Goal: Transaction & Acquisition: Download file/media

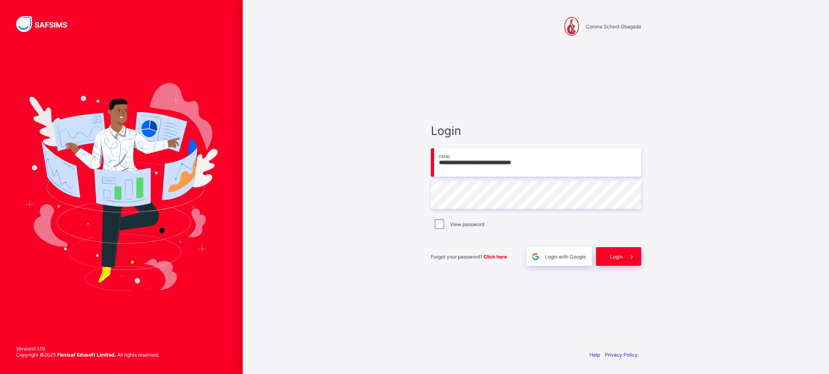
type input "**********"
click at [439, 230] on div "View password" at bounding box center [536, 223] width 210 height 17
click at [629, 253] on span at bounding box center [632, 256] width 19 height 19
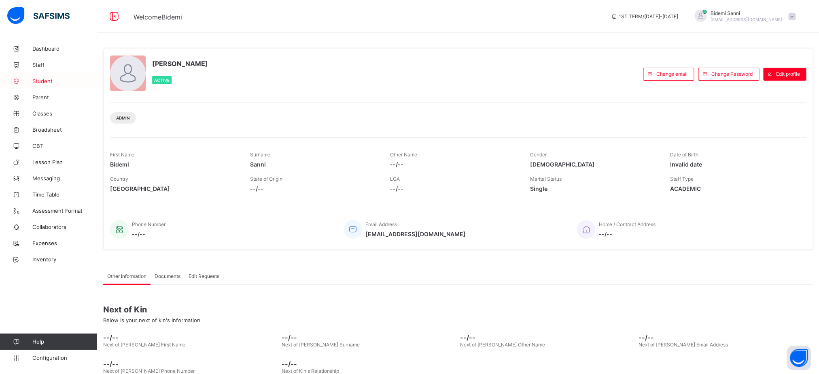
click at [45, 83] on span "Student" at bounding box center [64, 81] width 65 height 6
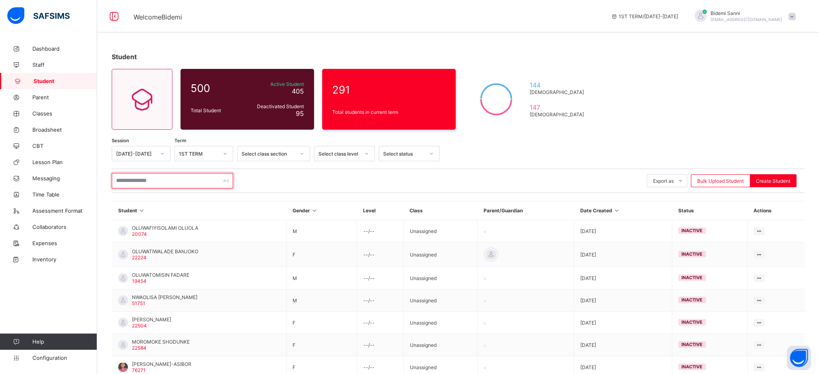
click at [213, 187] on input "text" at bounding box center [172, 180] width 121 height 15
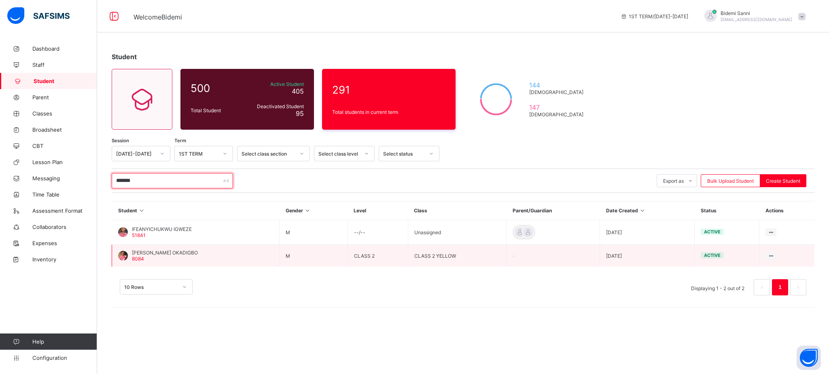
type input "*******"
click at [179, 257] on div "TIMOTHY IFEANYICHUKWU OKADIGBO 8084" at bounding box center [165, 255] width 66 height 12
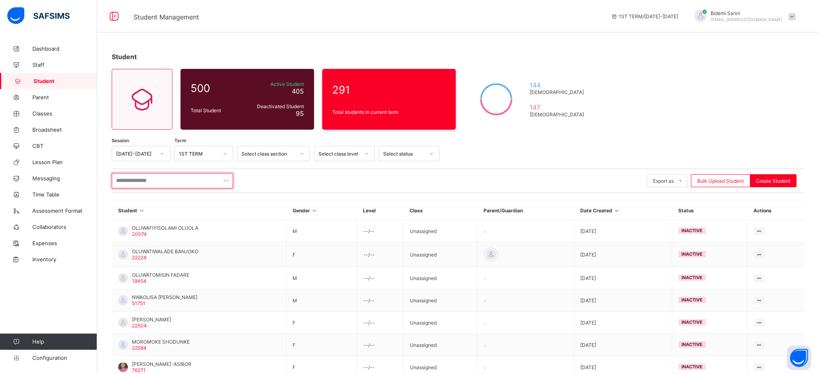
click at [170, 178] on input "text" at bounding box center [172, 180] width 121 height 15
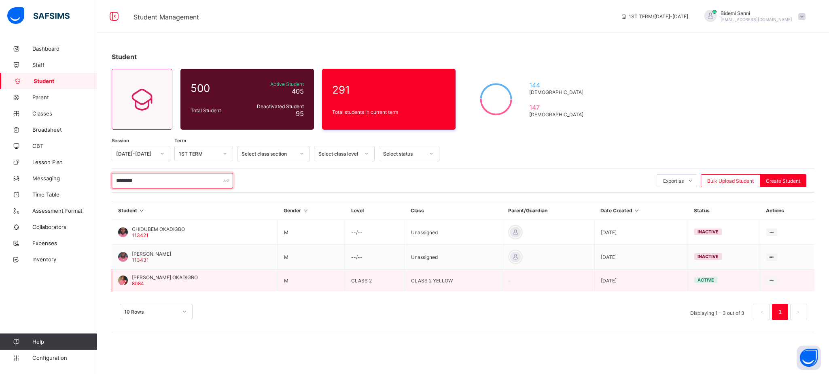
type input "********"
click at [531, 285] on td at bounding box center [548, 280] width 92 height 22
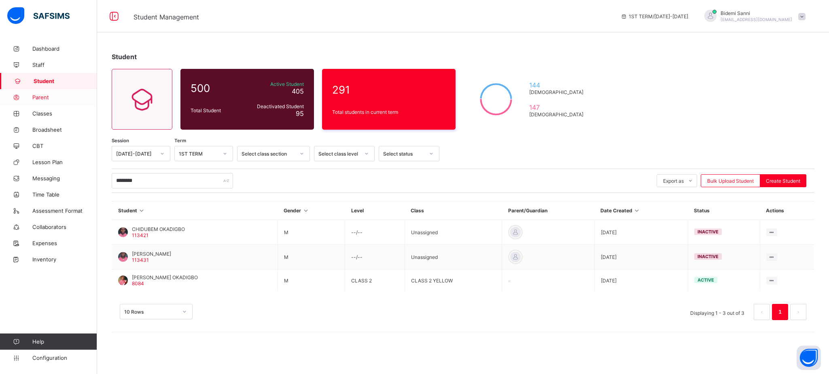
click at [43, 100] on span "Parent" at bounding box center [64, 97] width 65 height 6
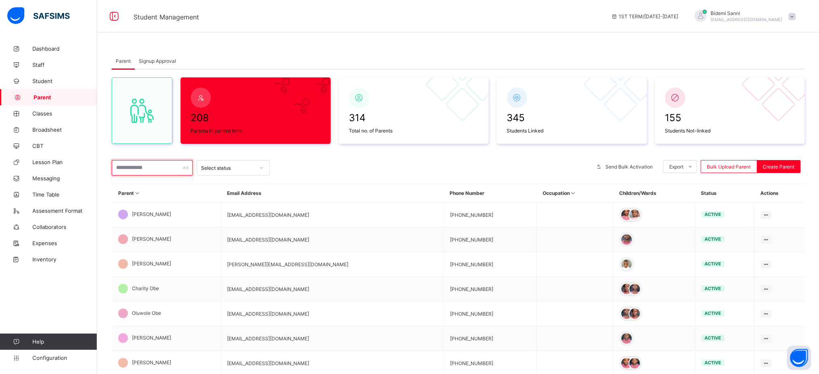
click at [153, 174] on input "text" at bounding box center [152, 167] width 81 height 15
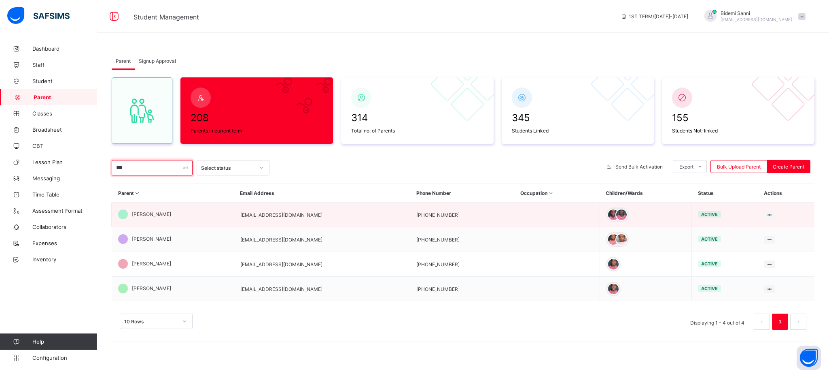
type input "***"
click at [158, 215] on span "[PERSON_NAME]" at bounding box center [151, 214] width 39 height 6
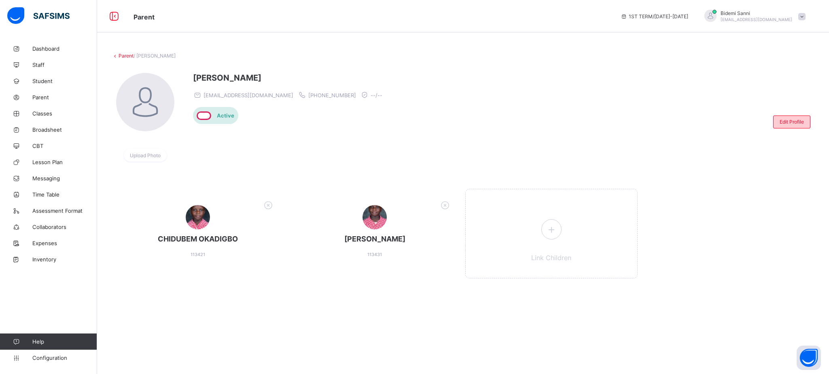
click at [794, 121] on span "Edit Profile" at bounding box center [792, 122] width 24 height 6
select select "**"
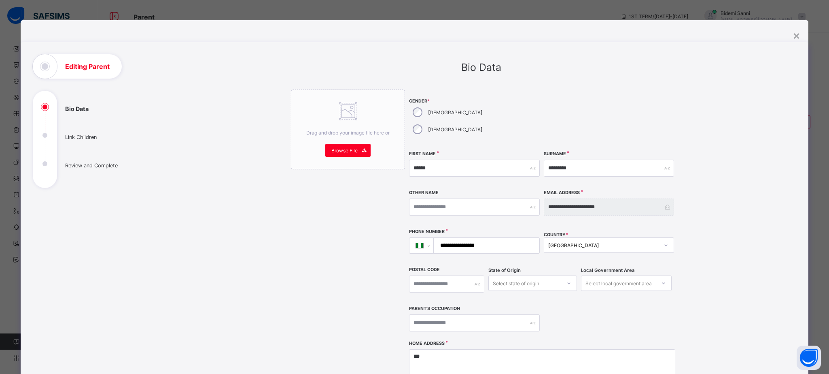
scroll to position [170, 0]
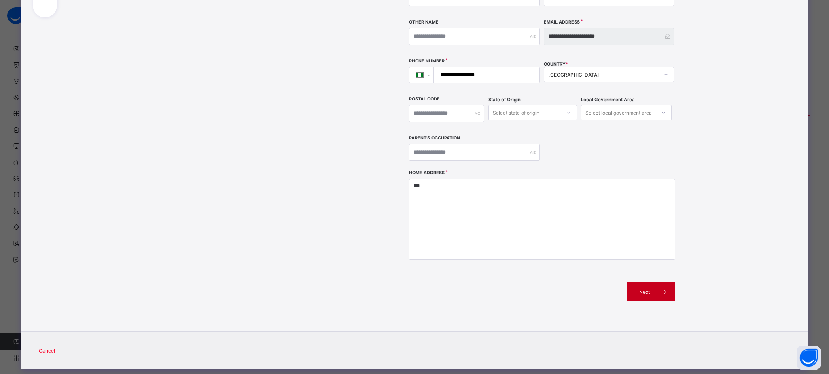
click at [656, 282] on span at bounding box center [665, 291] width 19 height 19
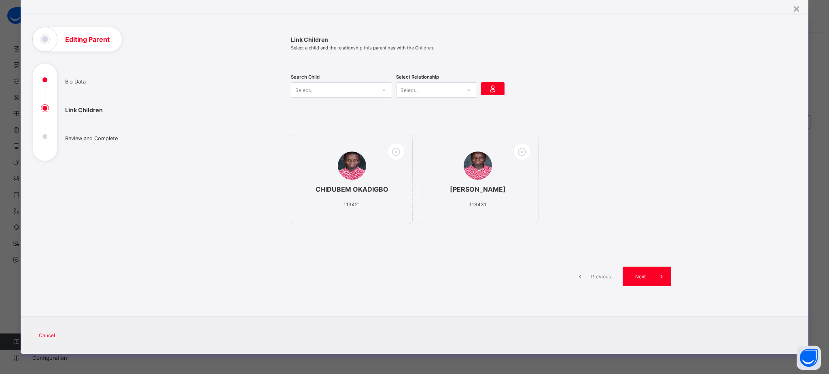
scroll to position [27, 0]
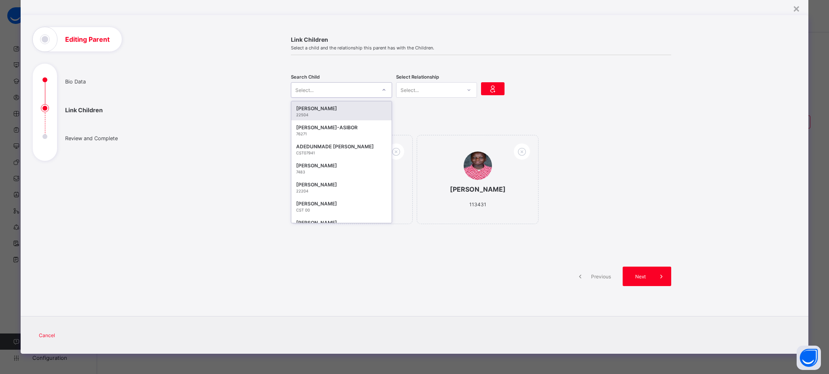
click at [344, 83] on div "Select..." at bounding box center [341, 89] width 101 height 15
type input "****"
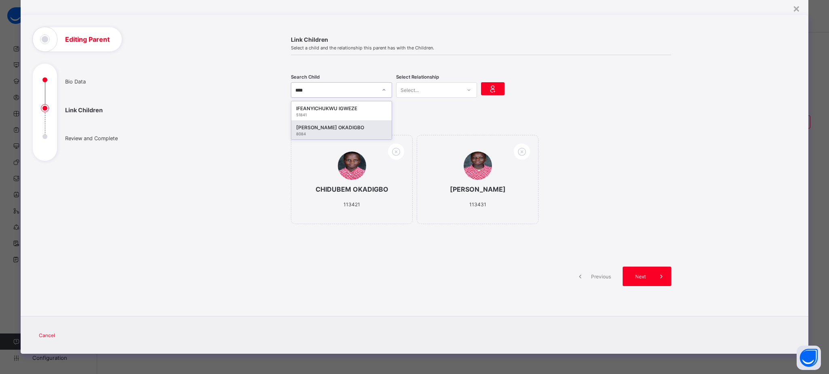
click at [324, 130] on div "[PERSON_NAME] OKADIGBO" at bounding box center [341, 127] width 91 height 8
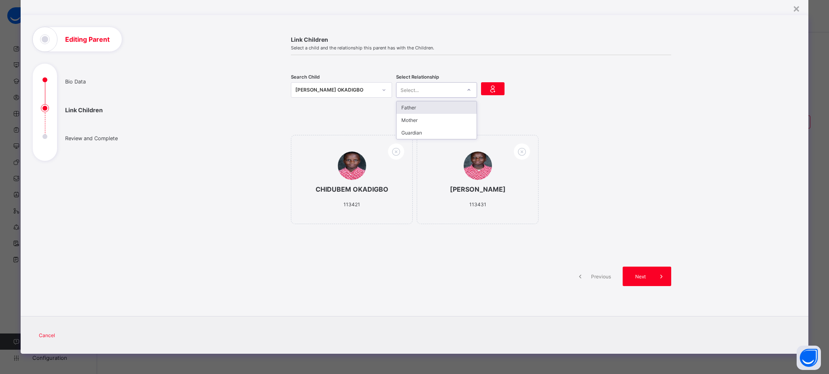
click at [427, 88] on div "Select..." at bounding box center [429, 89] width 65 height 11
click at [410, 118] on div "Mother" at bounding box center [437, 120] width 80 height 13
drag, startPoint x: 490, startPoint y: 76, endPoint x: 486, endPoint y: 88, distance: 12.7
click at [486, 88] on div "Search Child TIMOTHY IFEANYICHUKWU OKADIGBO 8084 Select Relationship Mother" at bounding box center [481, 89] width 380 height 45
click at [487, 88] on icon at bounding box center [492, 89] width 11 height 10
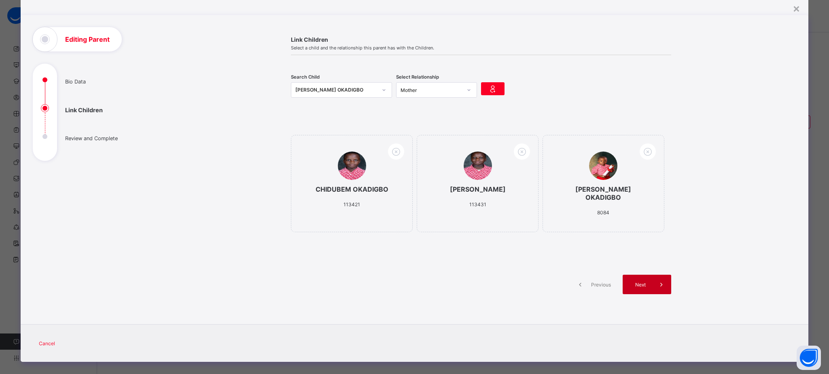
click at [641, 287] on span "Next" at bounding box center [640, 284] width 23 height 6
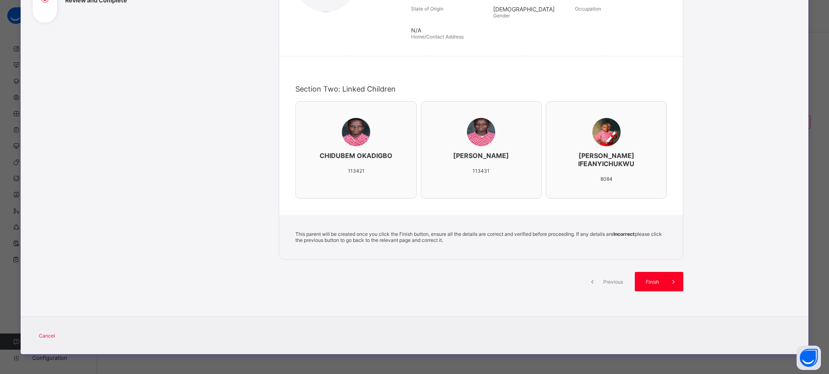
scroll to position [167, 0]
click at [664, 287] on span at bounding box center [673, 280] width 19 height 19
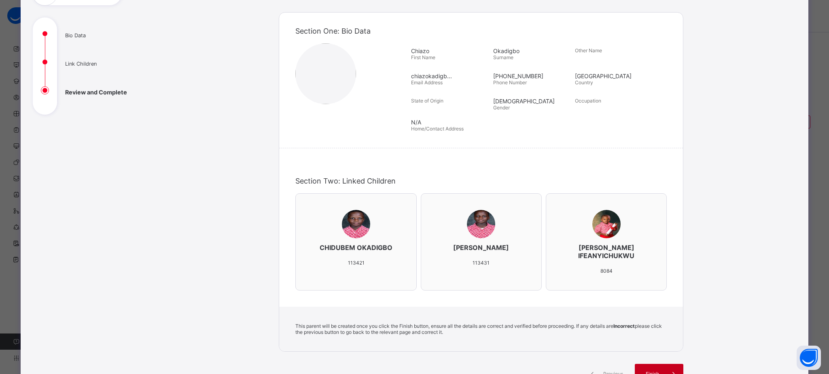
click at [654, 368] on div "Finish" at bounding box center [659, 372] width 49 height 19
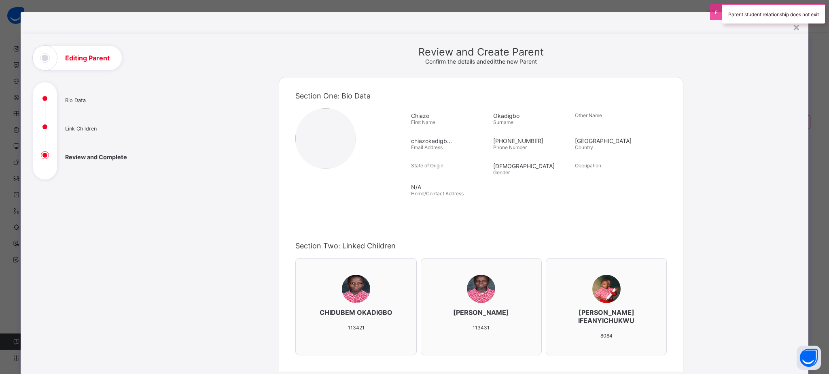
scroll to position [0, 0]
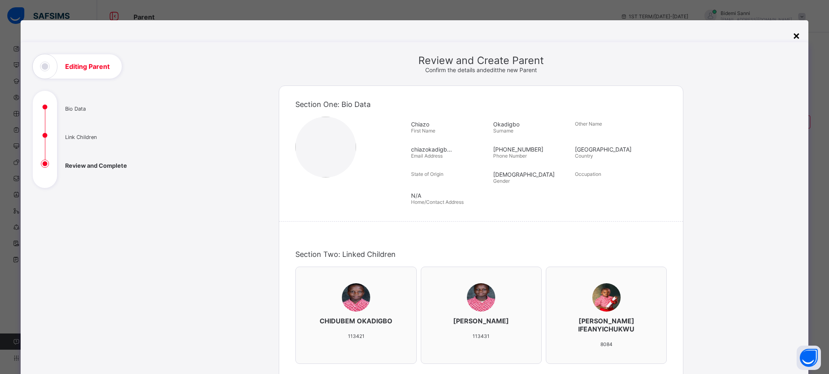
click at [793, 40] on div "×" at bounding box center [797, 35] width 8 height 14
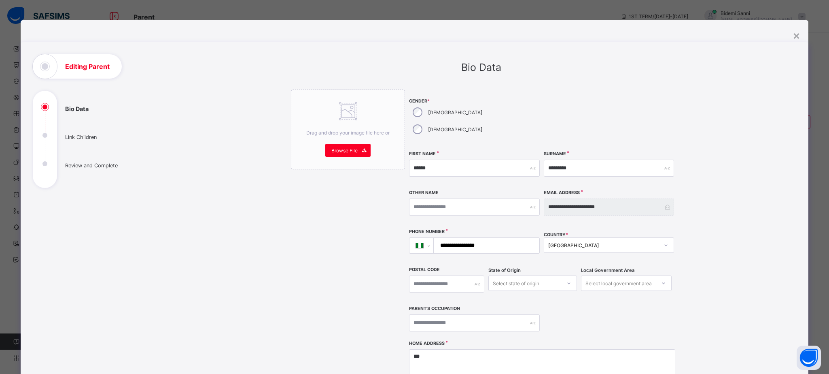
select select "**"
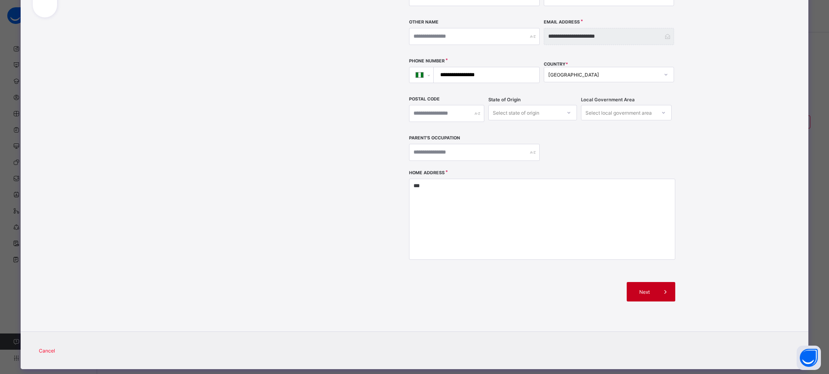
click at [630, 282] on div "Next" at bounding box center [651, 291] width 49 height 19
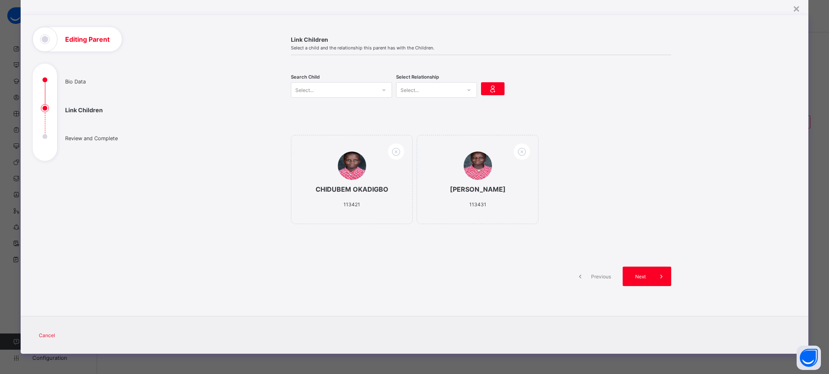
scroll to position [27, 0]
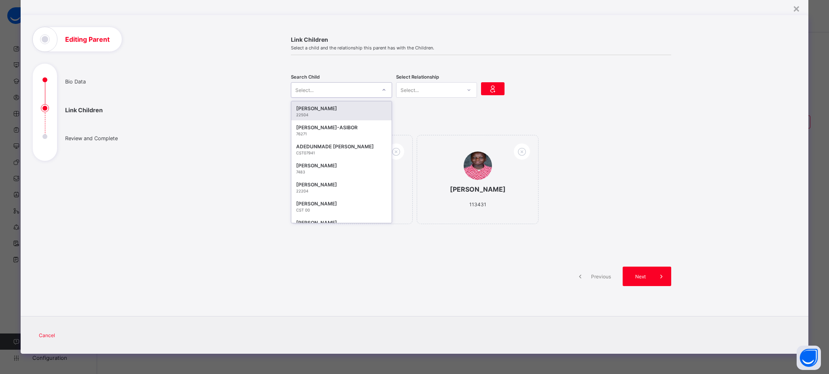
click at [328, 85] on div "Select..." at bounding box center [333, 89] width 85 height 11
type input "****"
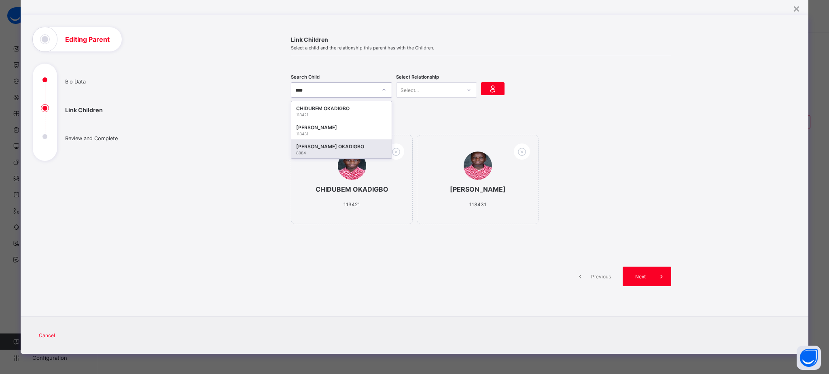
click at [312, 144] on div "[PERSON_NAME] OKADIGBO" at bounding box center [341, 146] width 91 height 8
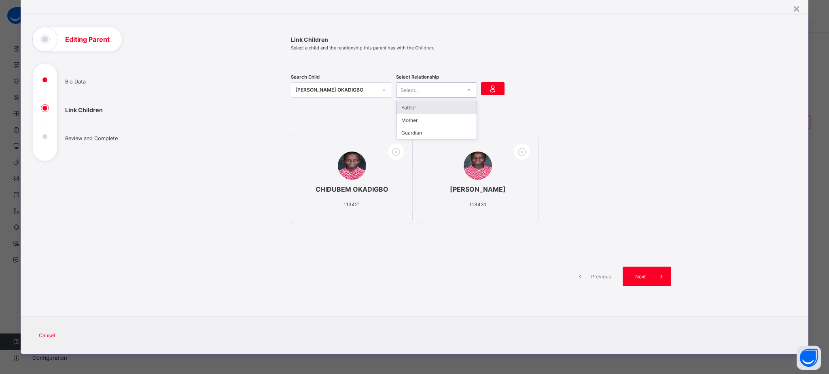
click at [433, 85] on div "Select..." at bounding box center [429, 89] width 65 height 11
click at [411, 123] on div "Mother" at bounding box center [437, 120] width 80 height 13
click at [491, 86] on icon at bounding box center [492, 89] width 11 height 10
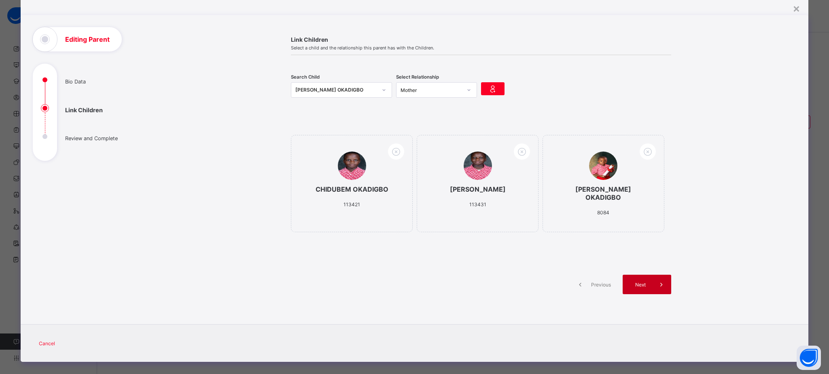
click at [657, 288] on icon at bounding box center [661, 284] width 9 height 8
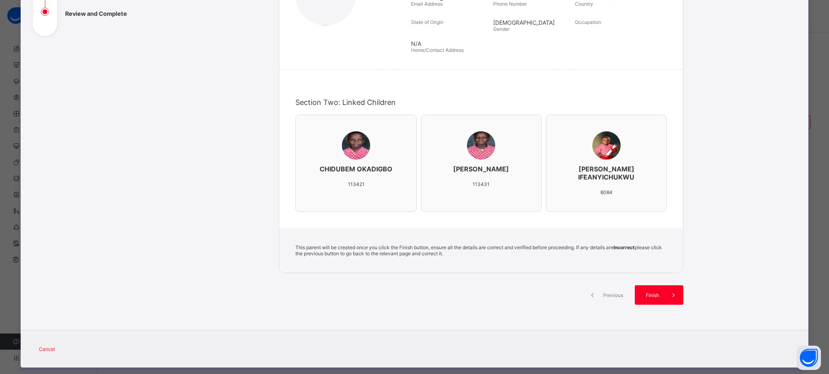
scroll to position [167, 0]
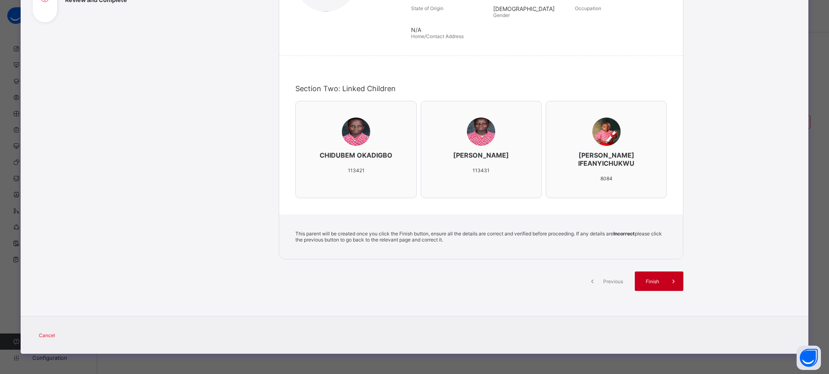
click at [648, 287] on div "Finish" at bounding box center [659, 280] width 49 height 19
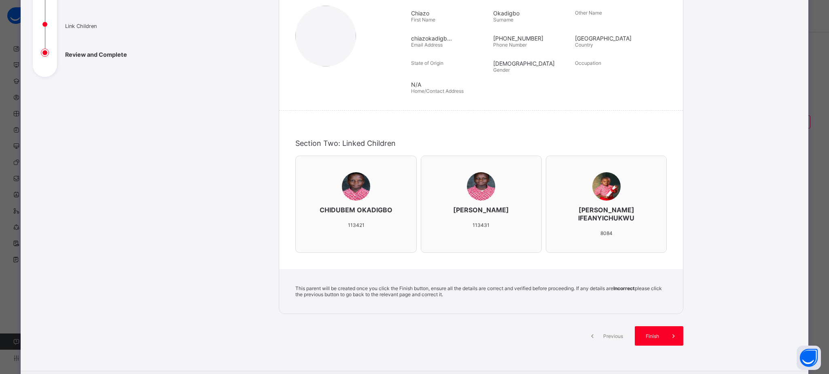
scroll to position [115, 0]
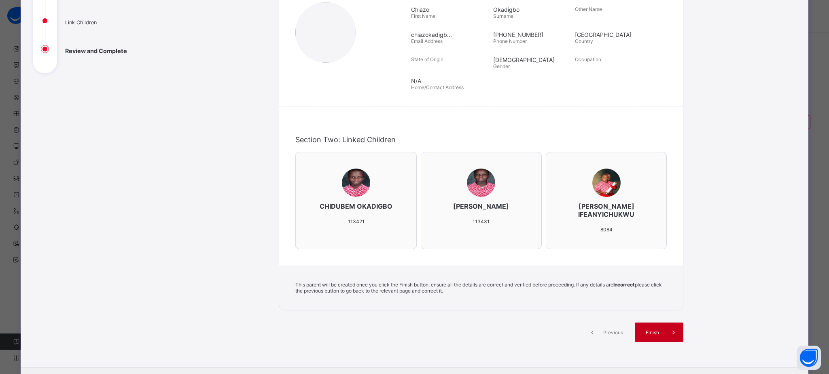
click at [664, 338] on span at bounding box center [673, 331] width 19 height 19
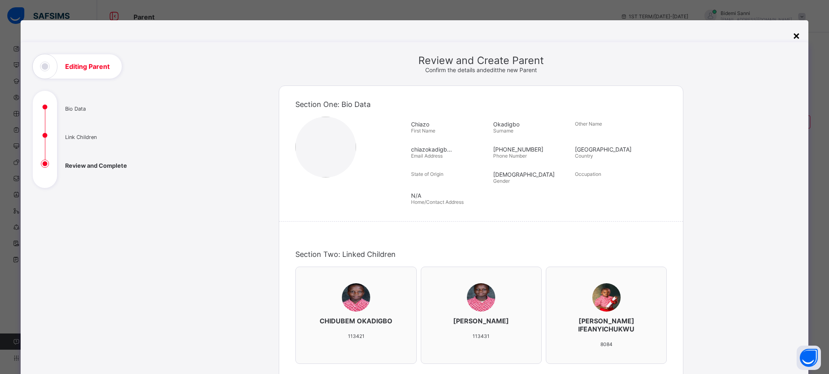
click at [793, 38] on div "×" at bounding box center [797, 35] width 8 height 14
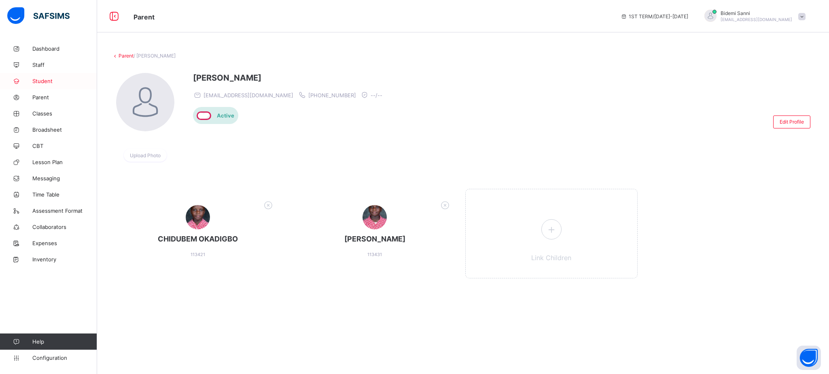
click at [42, 85] on link "Student" at bounding box center [48, 81] width 97 height 16
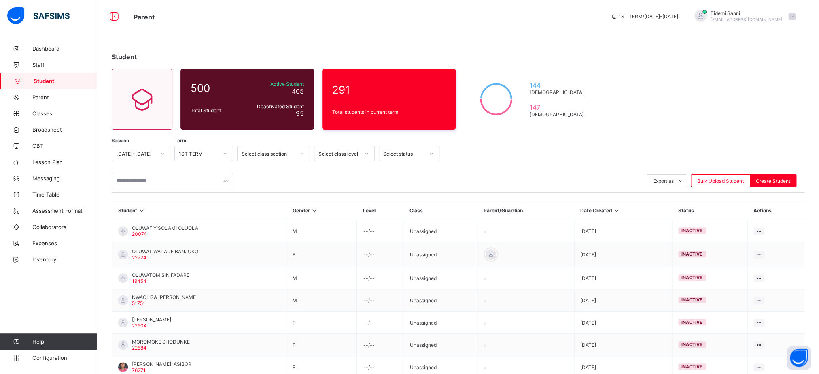
drag, startPoint x: 170, startPoint y: 189, endPoint x: 174, endPoint y: 187, distance: 5.3
click at [174, 187] on div "Export as Pdf Report Excel Report Excel Report (LMS) Bulk Upload Student Create…" at bounding box center [458, 180] width 693 height 24
click at [174, 187] on input "text" at bounding box center [172, 180] width 121 height 15
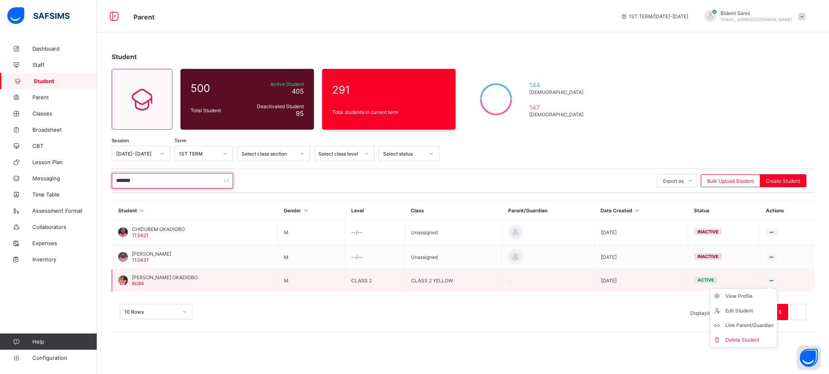
type input "*******"
click at [774, 288] on ul "View Profile Edit Student Link Parent/Guardian Delete Student" at bounding box center [744, 317] width 68 height 59
click at [748, 323] on div "Link Parent/Guardian" at bounding box center [750, 325] width 48 height 8
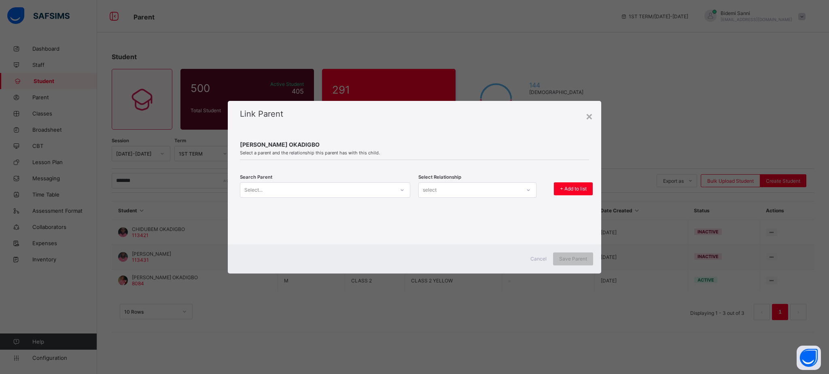
click at [325, 190] on div "Select..." at bounding box center [317, 189] width 154 height 11
type input "*****"
click at [310, 210] on div "Chiazo Okadigbo" at bounding box center [325, 208] width 160 height 8
click at [440, 193] on div "select" at bounding box center [470, 189] width 102 height 11
click at [436, 222] on div "Mother" at bounding box center [477, 220] width 117 height 13
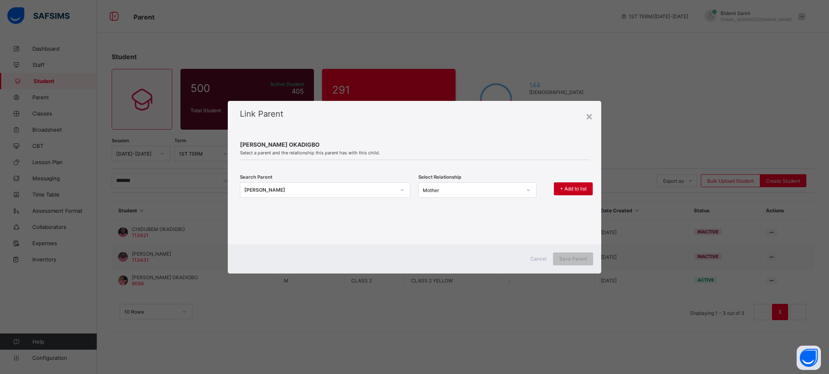
click at [586, 188] on span "+ Add to list" at bounding box center [573, 188] width 27 height 6
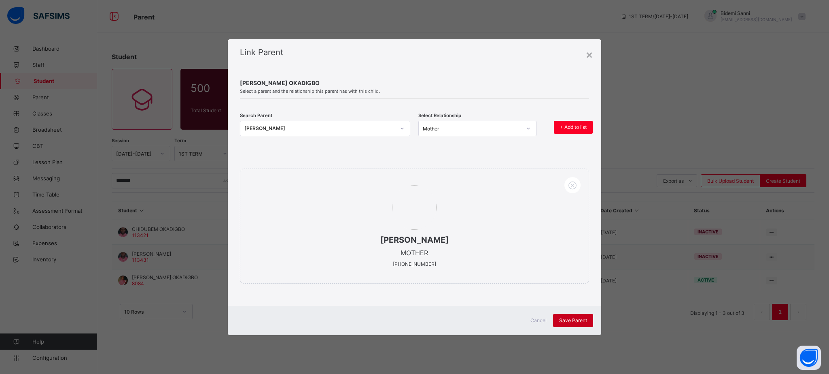
click at [569, 320] on span "Save Parent" at bounding box center [573, 320] width 28 height 6
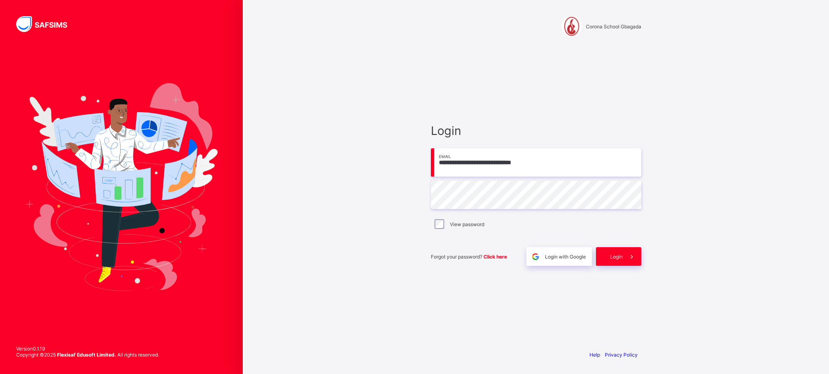
click at [618, 176] on input "**********" at bounding box center [536, 162] width 210 height 28
type input "**********"
click at [616, 251] on div "Login" at bounding box center [618, 256] width 45 height 19
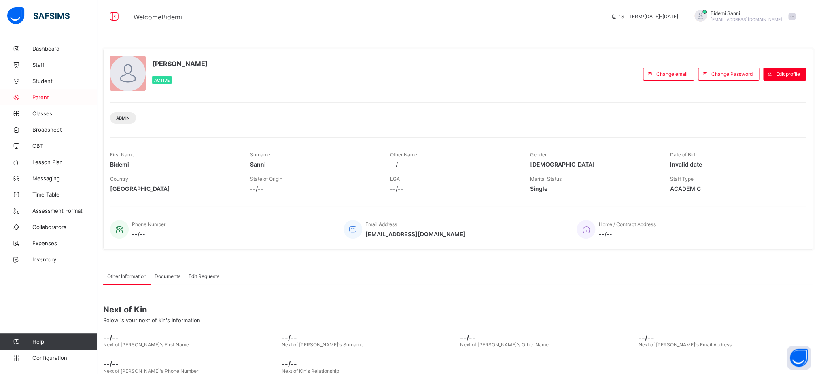
click at [50, 103] on link "Parent" at bounding box center [48, 97] width 97 height 16
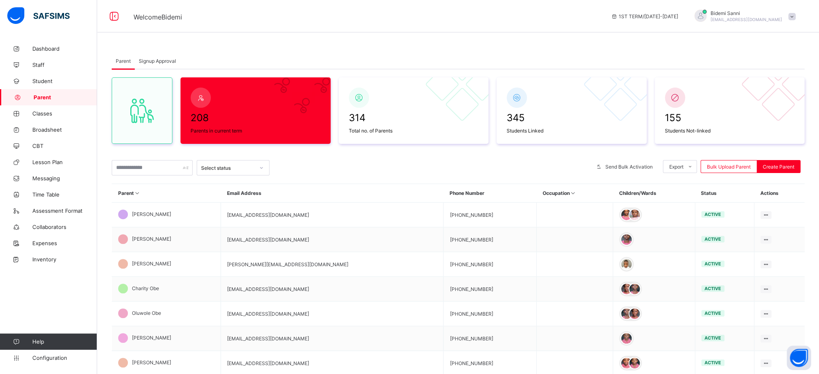
click at [151, 157] on div "208 Parents in current term 314 Total no. of Parents 345 Students Linked 155 St…" at bounding box center [458, 281] width 693 height 425
click at [151, 167] on input "text" at bounding box center [152, 167] width 81 height 15
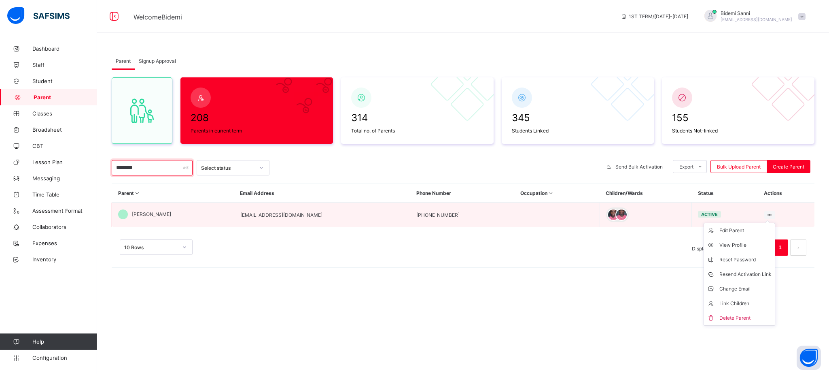
type input "********"
click at [768, 216] on icon at bounding box center [770, 215] width 7 height 6
click at [732, 301] on div "Link Children" at bounding box center [746, 303] width 52 height 8
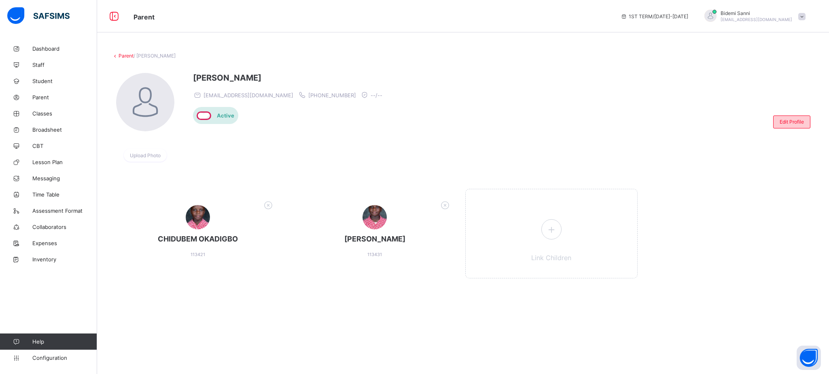
click at [791, 122] on span "Edit Profile" at bounding box center [792, 122] width 24 height 6
select select "**"
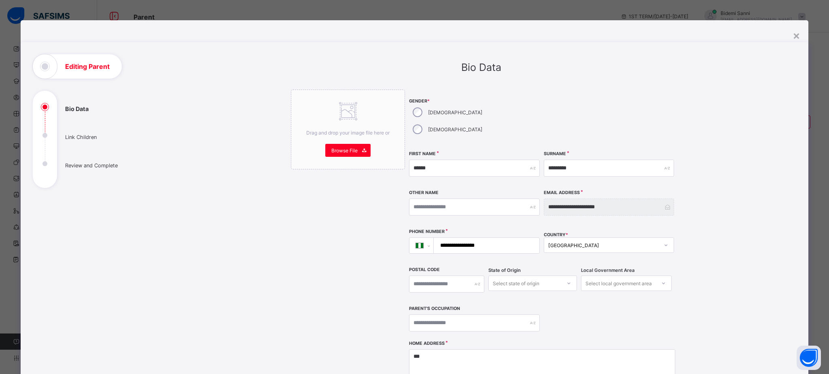
scroll to position [170, 0]
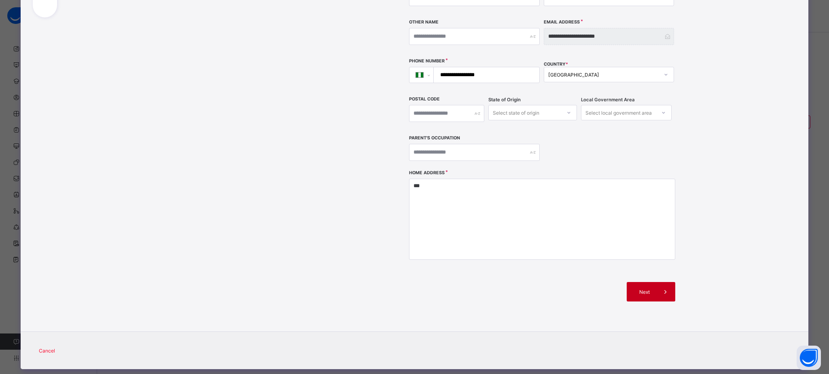
click at [647, 282] on div "Next" at bounding box center [651, 291] width 49 height 19
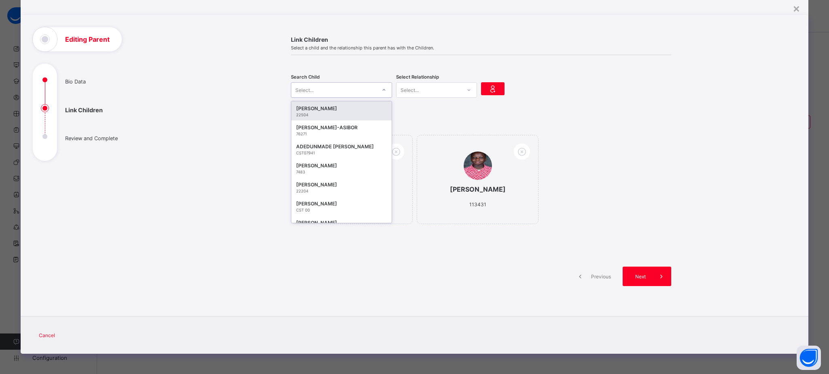
click at [355, 86] on div "Select..." at bounding box center [333, 89] width 85 height 11
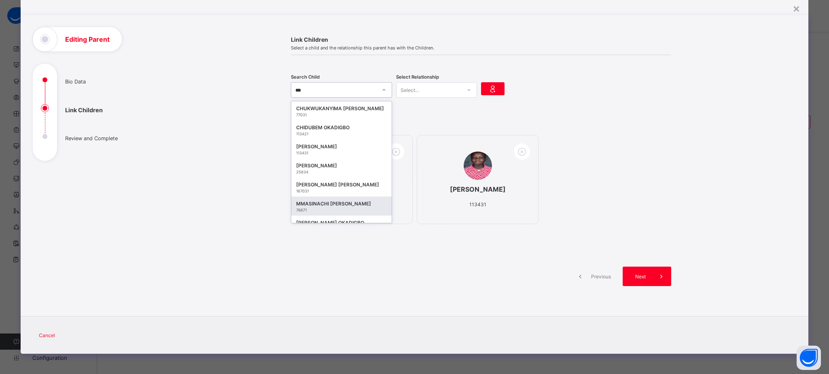
type input "****"
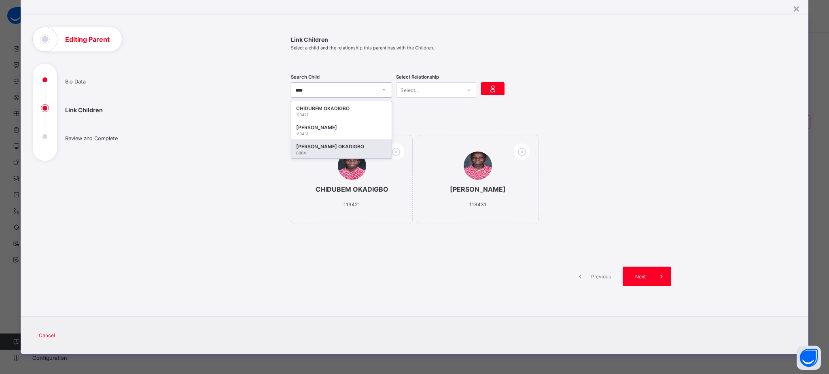
click at [308, 149] on div "[PERSON_NAME] OKADIGBO" at bounding box center [341, 146] width 91 height 8
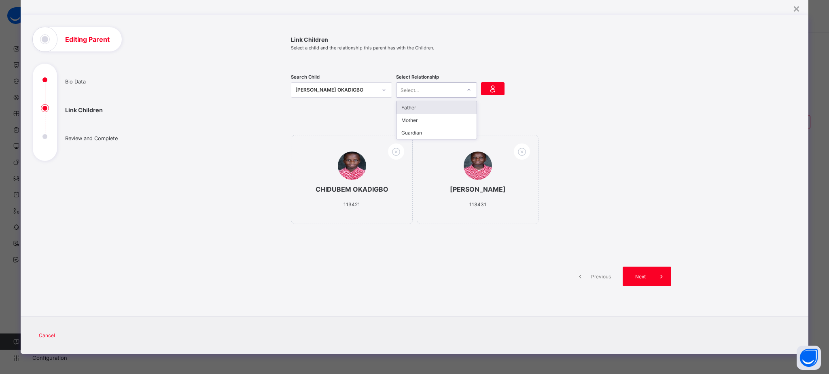
click at [425, 96] on div "Select..." at bounding box center [436, 89] width 81 height 15
click at [409, 125] on div "Mother" at bounding box center [437, 120] width 80 height 13
click at [497, 91] on div at bounding box center [492, 88] width 23 height 13
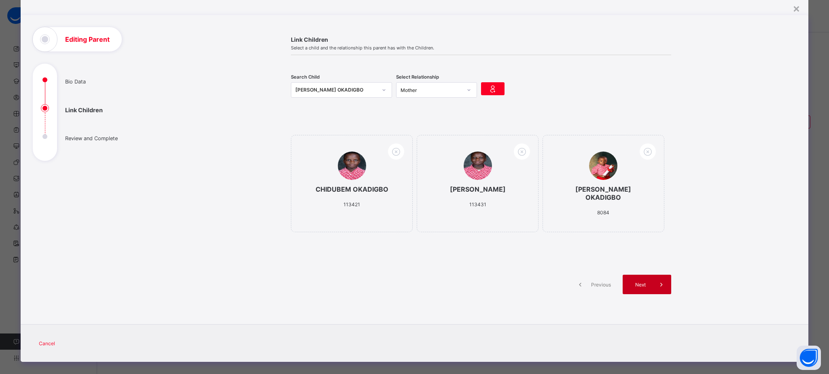
click at [636, 283] on div "Next" at bounding box center [647, 283] width 49 height 19
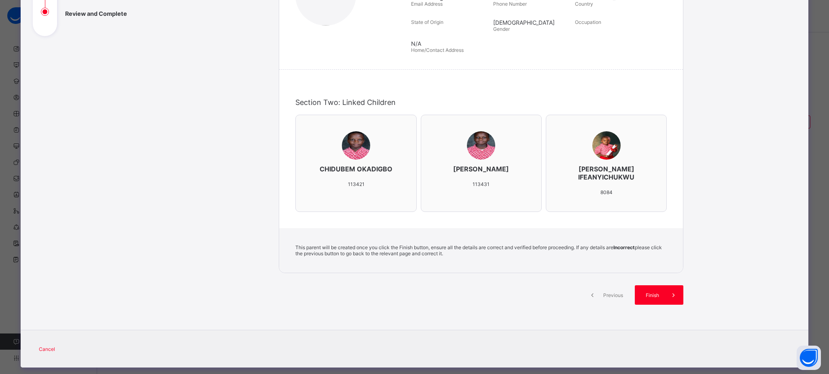
scroll to position [167, 0]
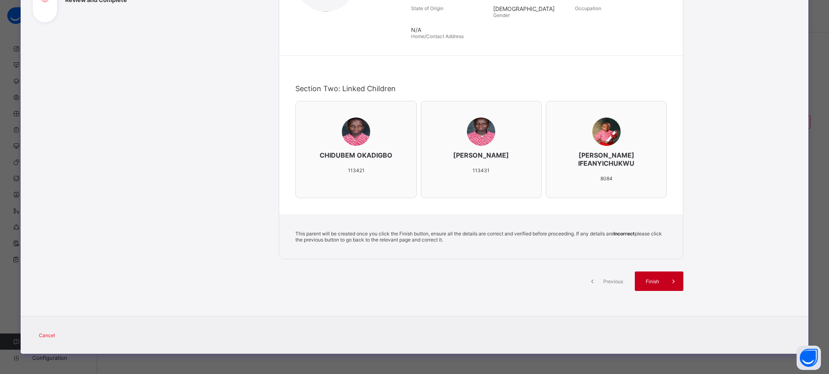
click at [658, 283] on span "Finish" at bounding box center [652, 281] width 23 height 6
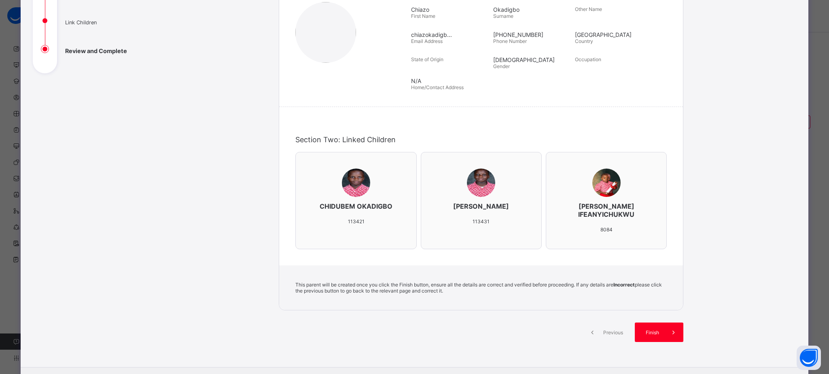
scroll to position [133, 0]
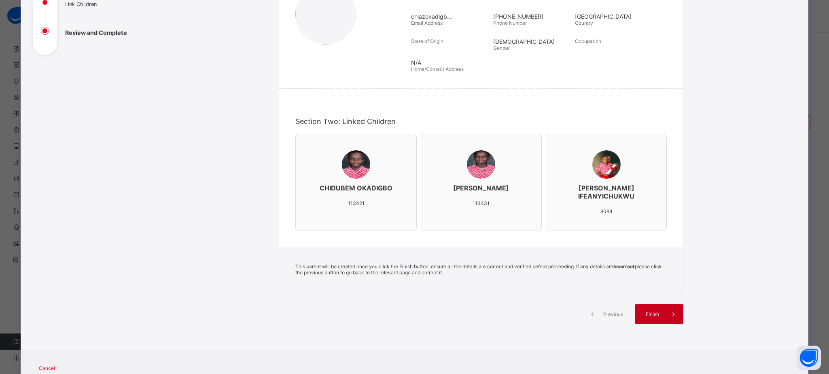
click at [642, 312] on span "Finish" at bounding box center [652, 314] width 23 height 6
click at [663, 323] on div "Finish" at bounding box center [659, 313] width 49 height 19
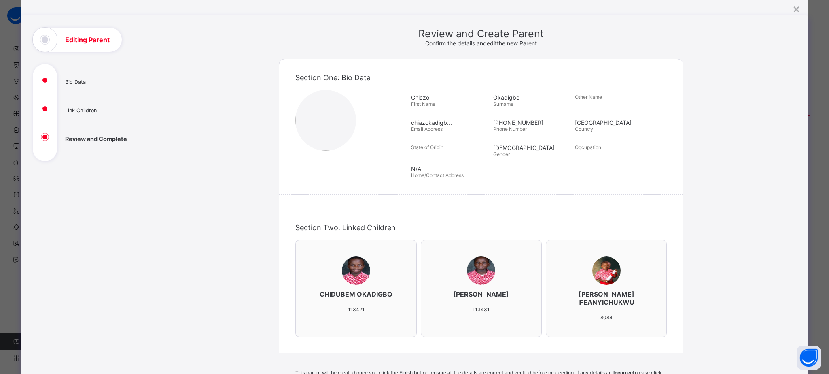
scroll to position [167, 0]
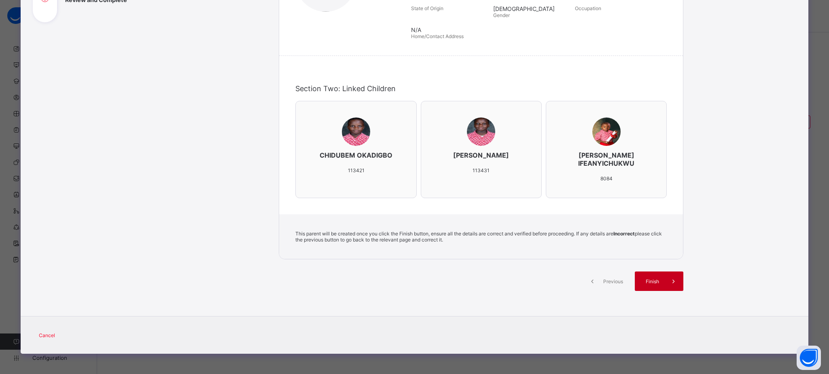
click at [646, 285] on div "Finish" at bounding box center [659, 280] width 49 height 19
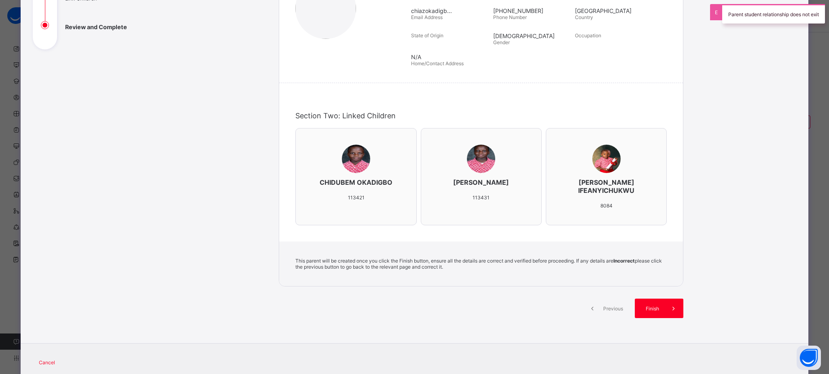
scroll to position [135, 0]
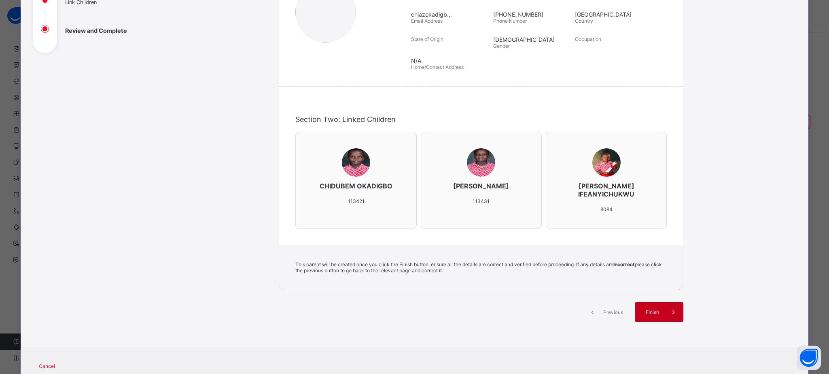
click at [669, 313] on icon at bounding box center [673, 311] width 9 height 8
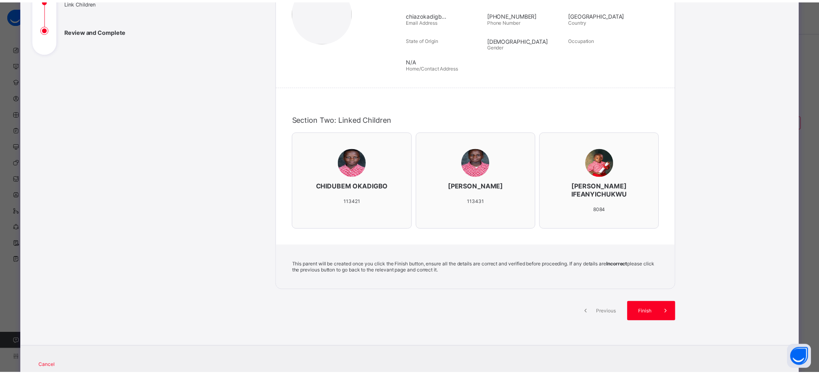
scroll to position [0, 0]
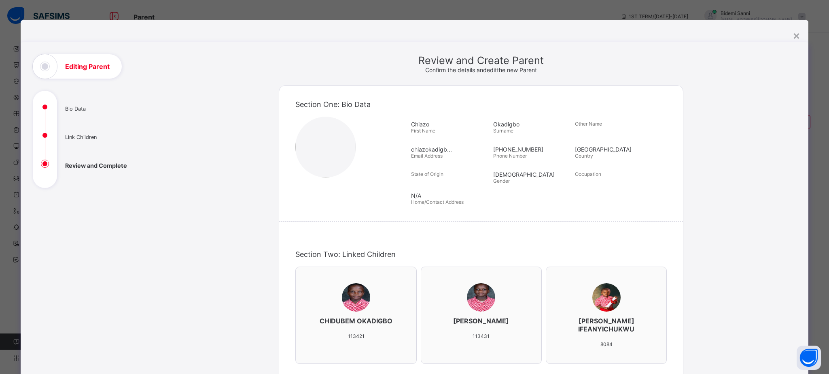
click at [797, 38] on div "**********" at bounding box center [415, 269] width 788 height 499
click at [795, 33] on div "×" at bounding box center [797, 35] width 8 height 14
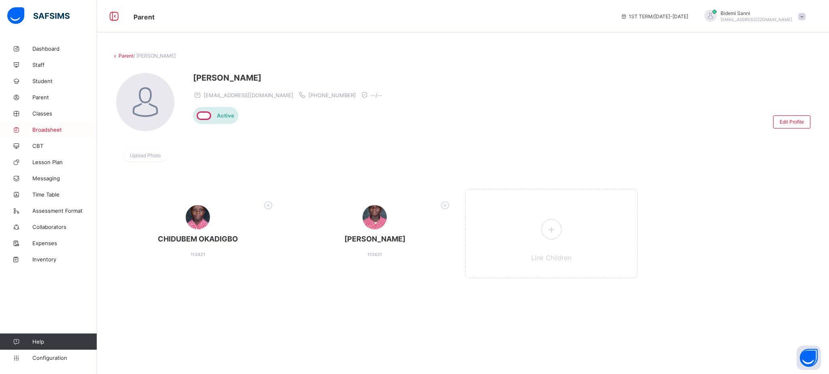
click at [40, 132] on span "Broadsheet" at bounding box center [64, 129] width 65 height 6
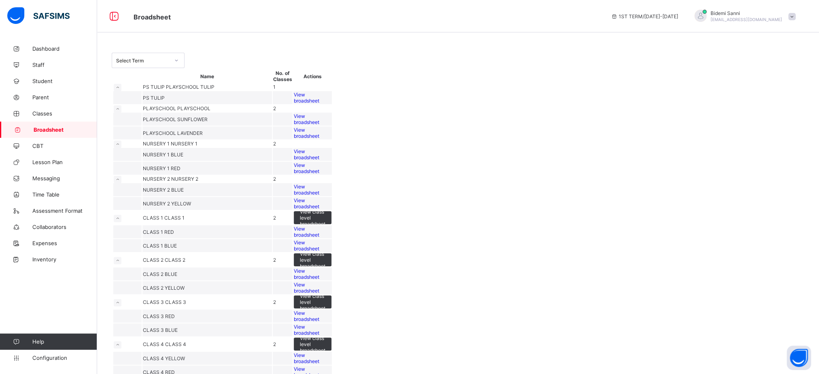
click at [174, 68] on div "Select Term Name No. of Classes Actions PS TULIP PLAYSCHOOL TULIP 1 PS TULIP Vi…" at bounding box center [458, 257] width 722 height 435
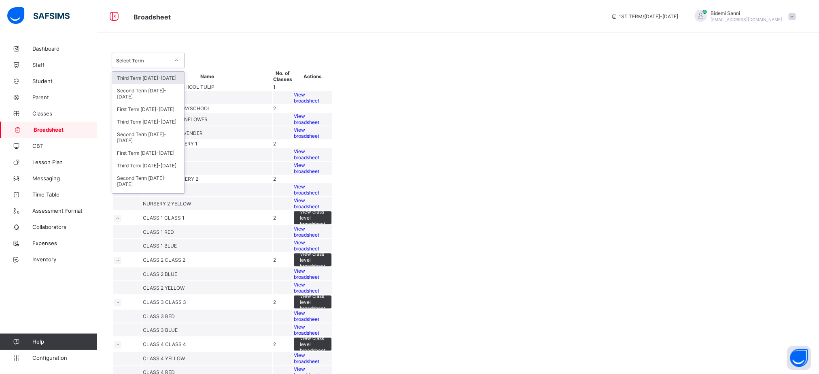
click at [172, 62] on div at bounding box center [177, 60] width 14 height 13
click at [154, 159] on div "First Term 2024-2025" at bounding box center [148, 153] width 72 height 13
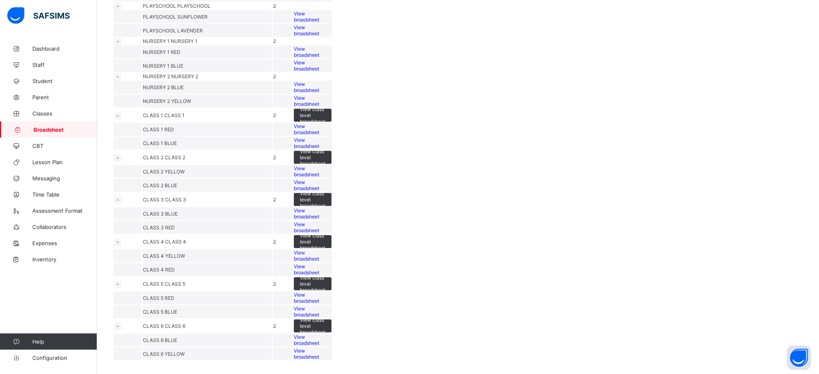
scroll to position [314, 0]
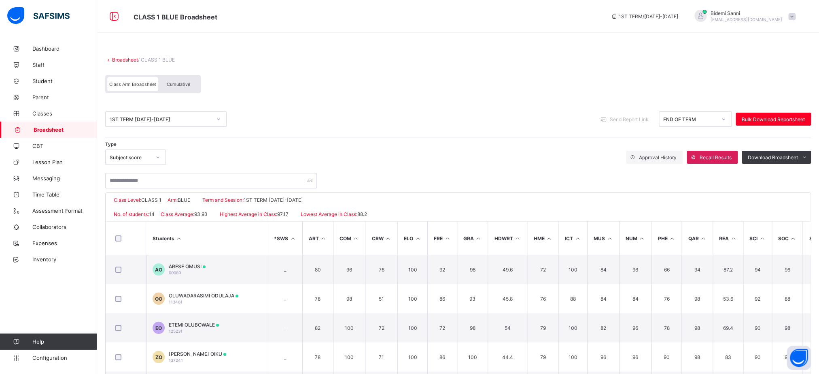
click at [132, 55] on span at bounding box center [458, 53] width 706 height 8
click at [132, 58] on link "Broadsheet" at bounding box center [125, 60] width 26 height 6
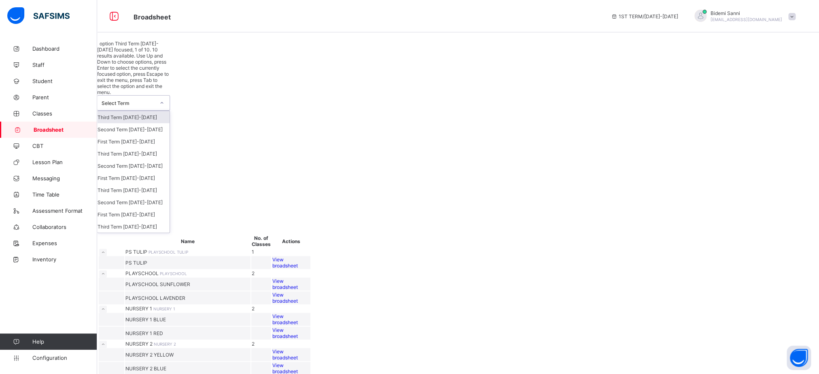
click at [169, 96] on div at bounding box center [162, 102] width 14 height 13
drag, startPoint x: 159, startPoint y: 133, endPoint x: 157, endPoint y: 148, distance: 15.1
click at [157, 148] on div "Third Term 2025-2026 Second Term 2025-2026 First Term 2025-2026 Third Term 2024…" at bounding box center [134, 171] width 72 height 121
click at [157, 159] on div "Second Term [DATE]-[DATE]" at bounding box center [134, 165] width 72 height 12
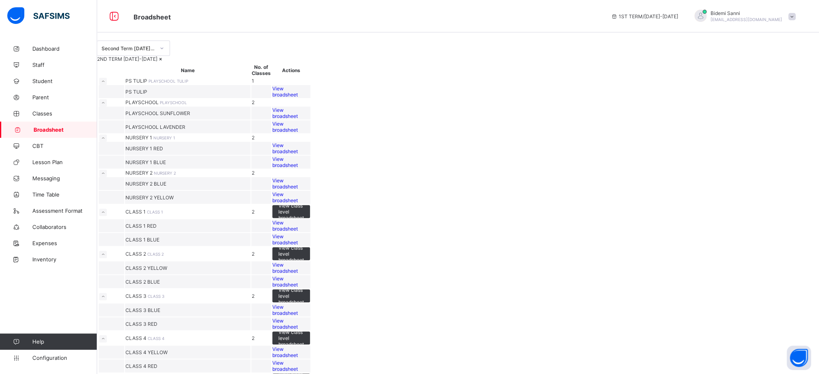
click at [149, 51] on div "Second Term [DATE]-[DATE]" at bounding box center [128, 48] width 53 height 6
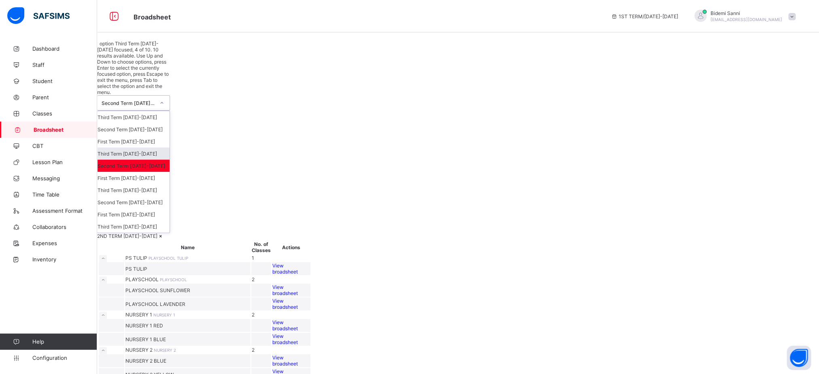
click at [144, 147] on div "Third Term 2024-2025" at bounding box center [134, 153] width 72 height 12
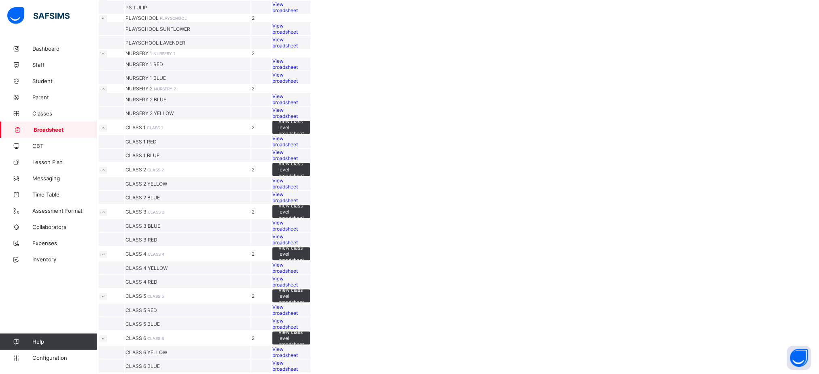
scroll to position [218, 0]
click at [298, 147] on span "View broadsheet" at bounding box center [284, 141] width 25 height 12
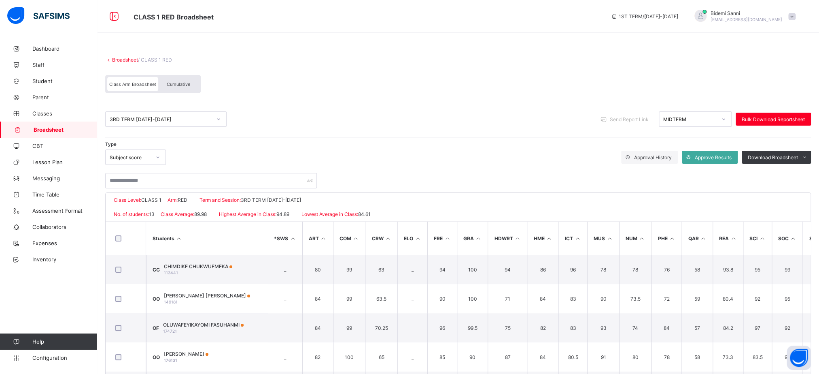
click at [185, 85] on span "Cumulative" at bounding box center [178, 84] width 23 height 6
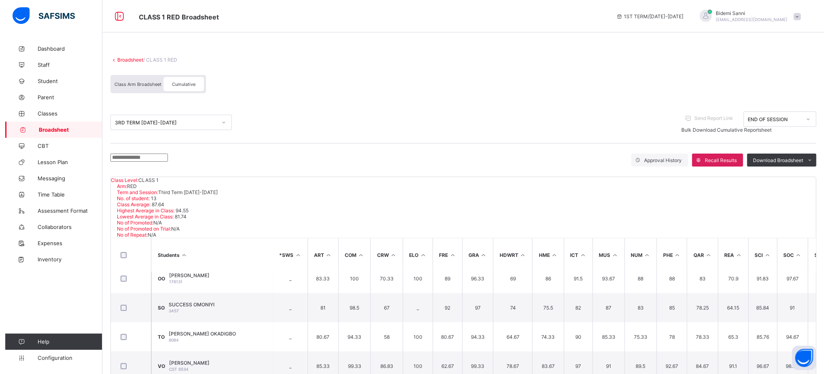
scroll to position [88, 0]
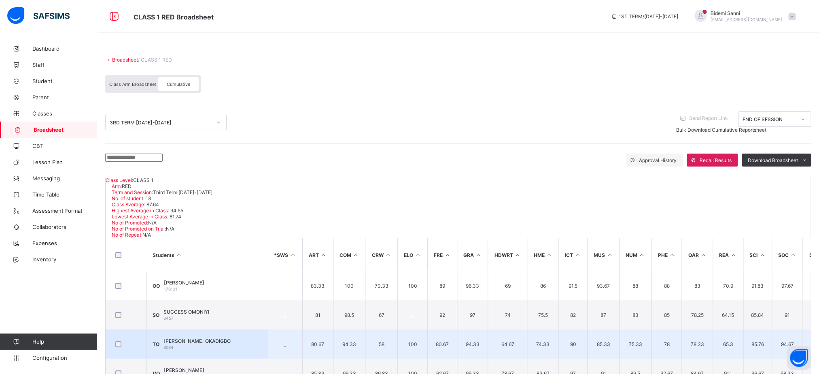
click at [199, 329] on td "TO TIMOTHY IFEANYICHUKWU OKADIGBO 8084" at bounding box center [206, 343] width 121 height 29
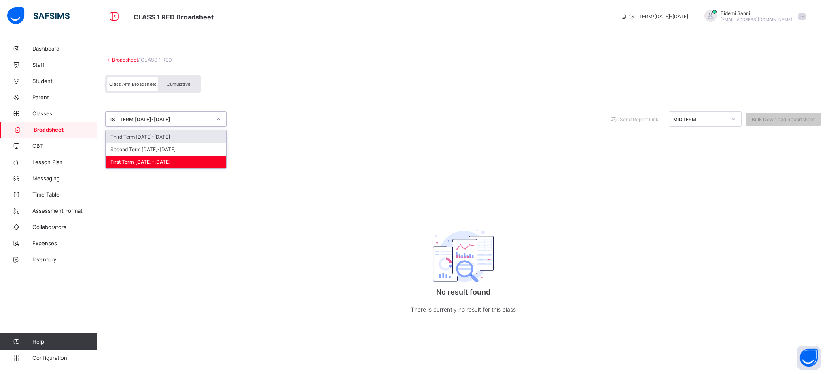
click at [180, 121] on div "1ST TERM [DATE]-[DATE]" at bounding box center [161, 119] width 102 height 6
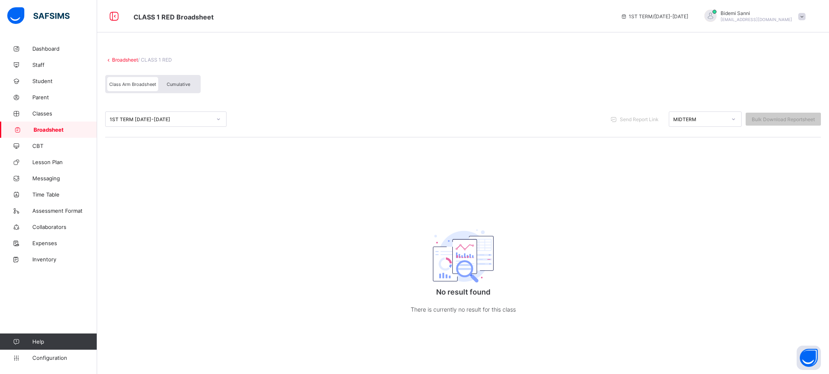
click at [126, 62] on link "Broadsheet" at bounding box center [125, 60] width 26 height 6
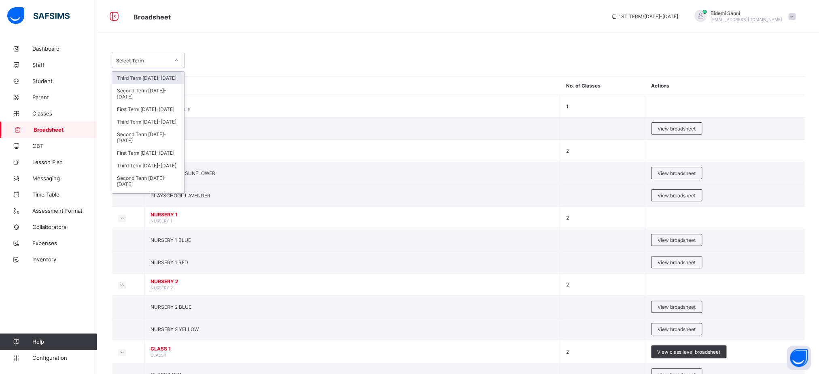
click at [175, 65] on div at bounding box center [177, 60] width 14 height 13
click at [158, 159] on div "First Term [DATE]-[DATE]" at bounding box center [148, 153] width 72 height 13
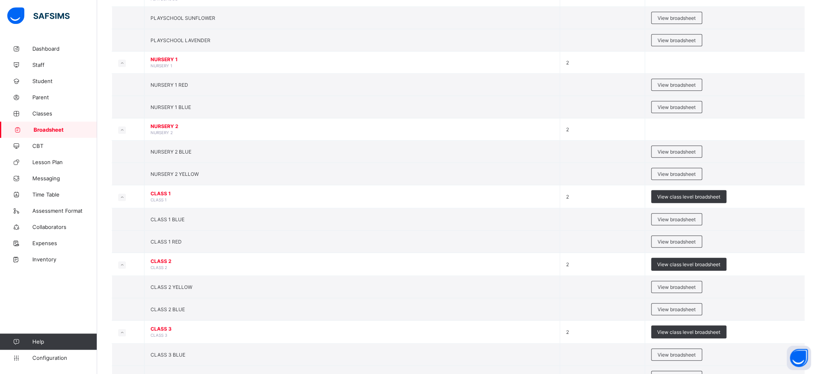
scroll to position [227, 0]
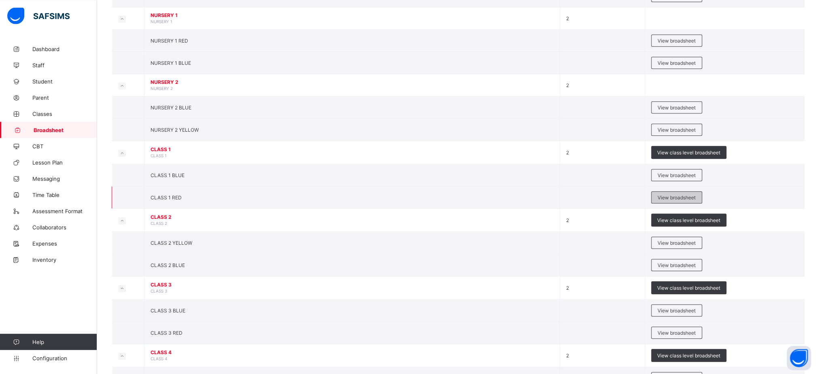
click at [672, 203] on div "View broadsheet" at bounding box center [676, 197] width 51 height 12
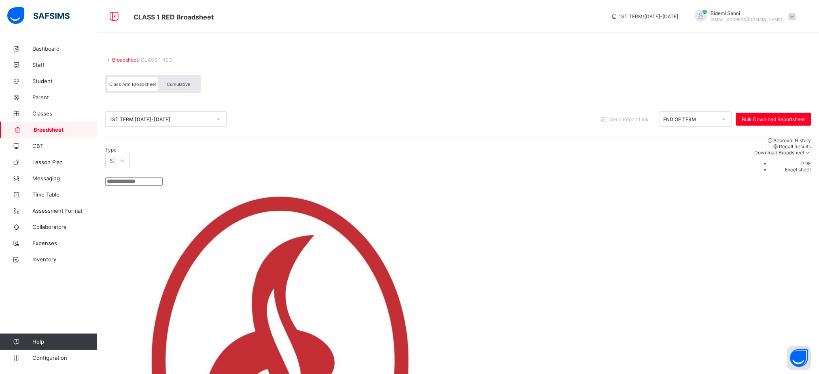
scroll to position [132, 0]
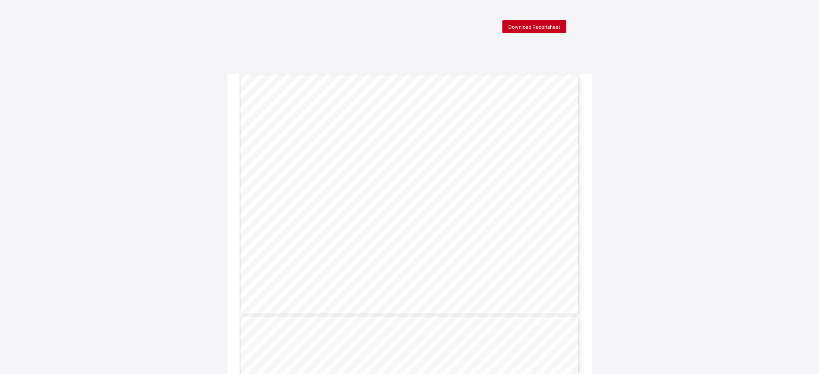
click at [523, 24] on span "Download Reportsheet" at bounding box center [534, 27] width 52 height 6
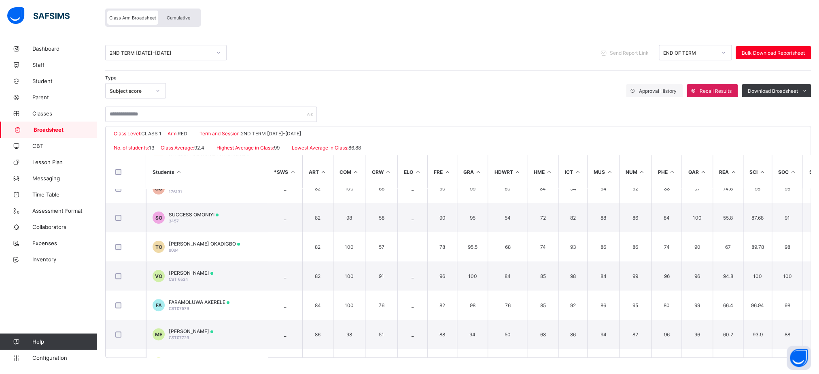
scroll to position [113, 0]
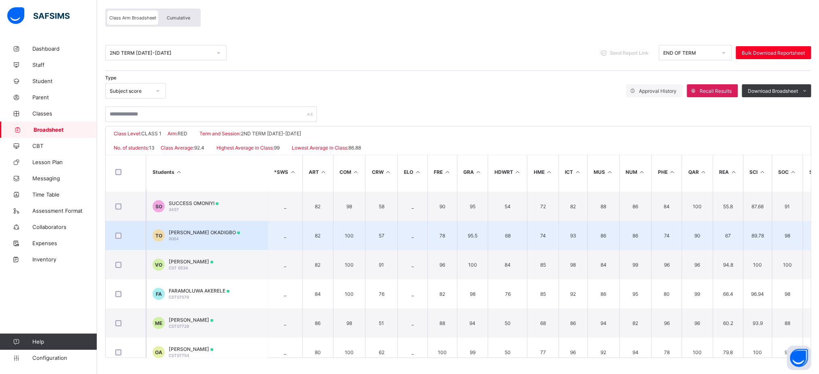
click at [245, 228] on td "TO TIMOTHY IFEANYICHUKWU OKADIGBO 8084" at bounding box center [206, 235] width 121 height 29
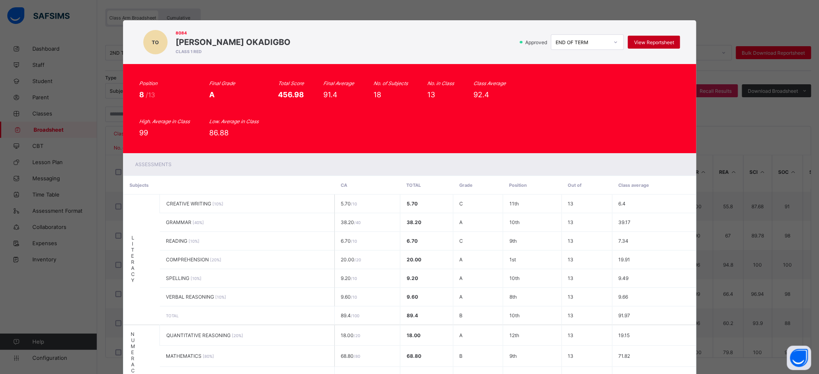
click at [663, 45] on span "View Reportsheet" at bounding box center [654, 42] width 40 height 6
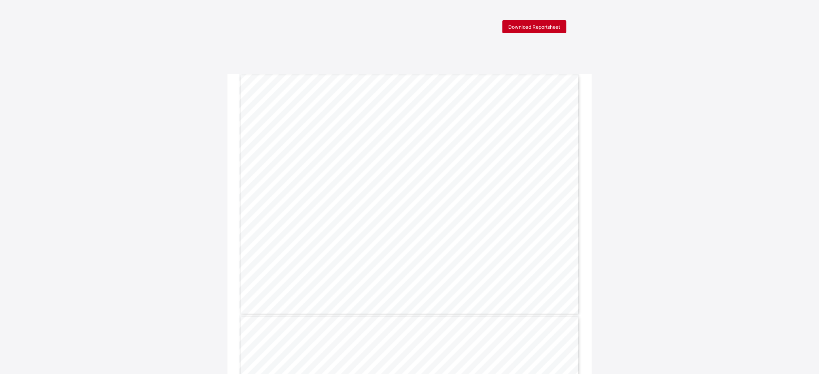
click at [546, 29] on span "Download Reportsheet" at bounding box center [534, 27] width 52 height 6
click at [543, 25] on span "Download Reportsheet" at bounding box center [534, 27] width 52 height 6
